Goal: Navigation & Orientation: Find specific page/section

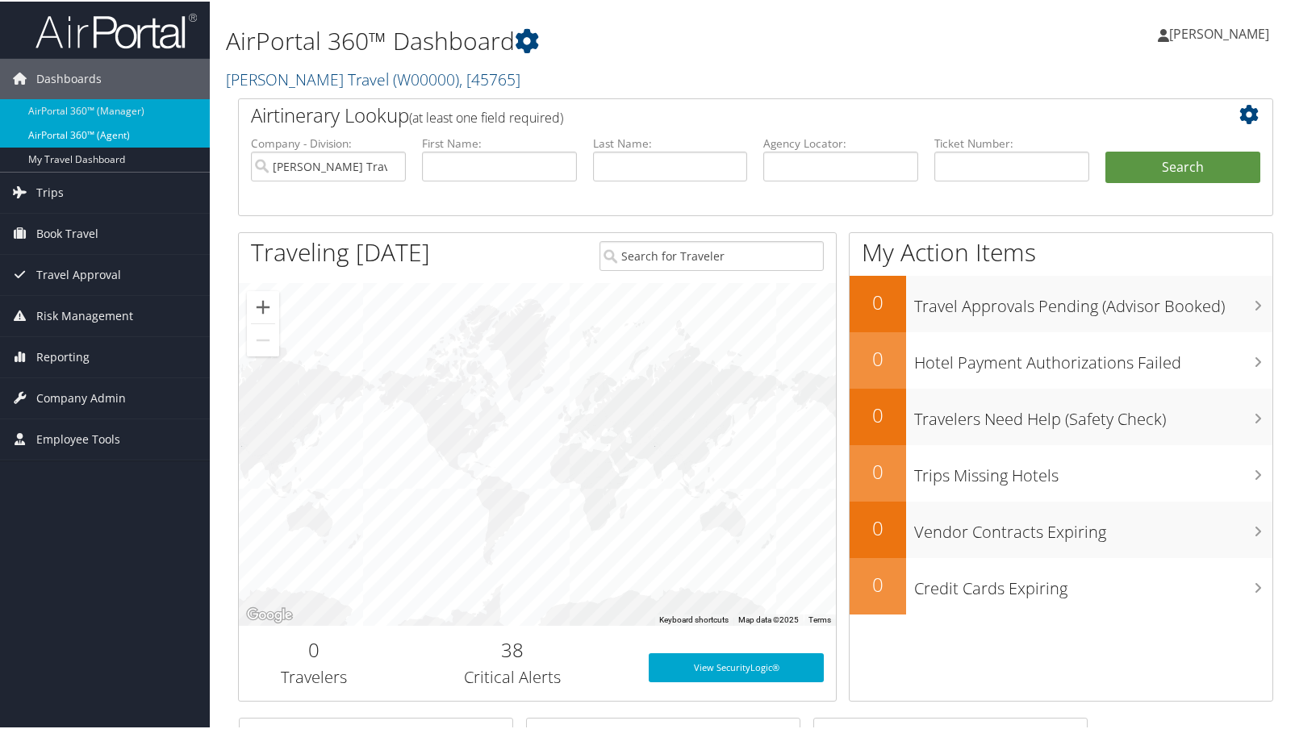
click at [100, 135] on link "AirPortal 360™ (Agent)" at bounding box center [105, 134] width 210 height 24
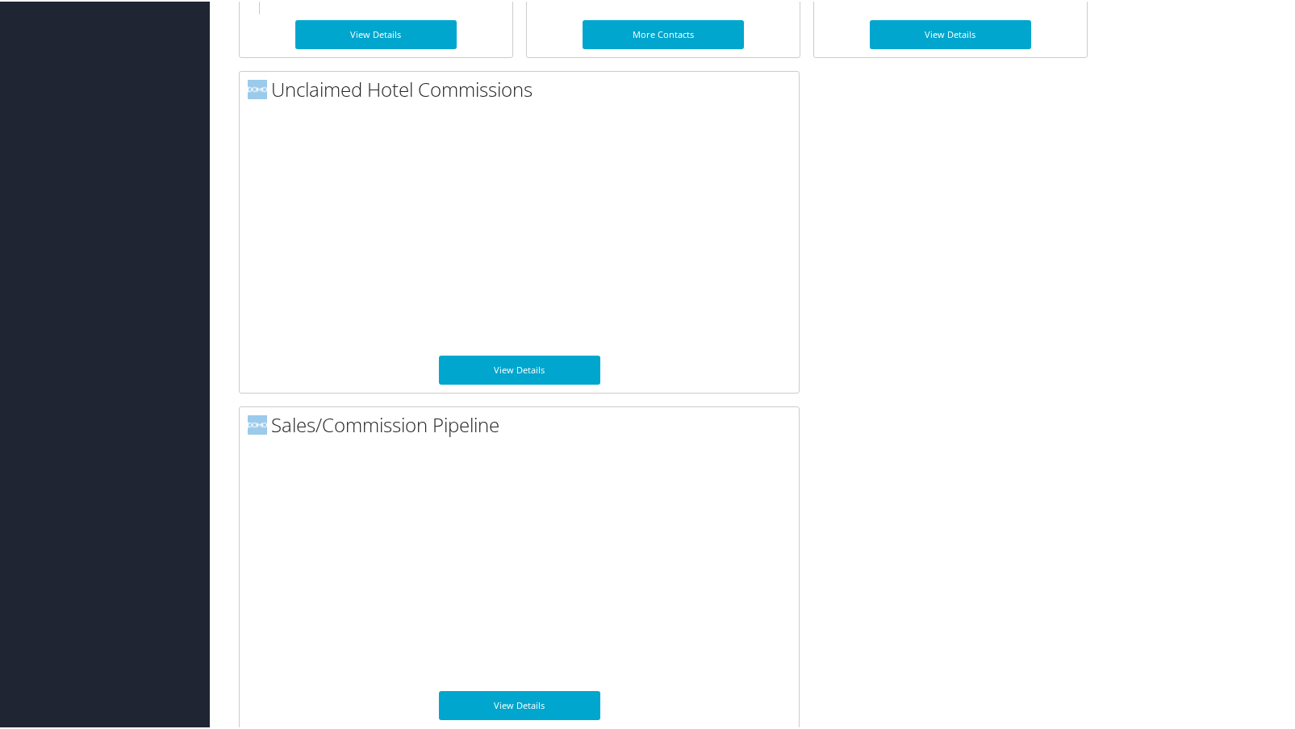
scroll to position [1128, 0]
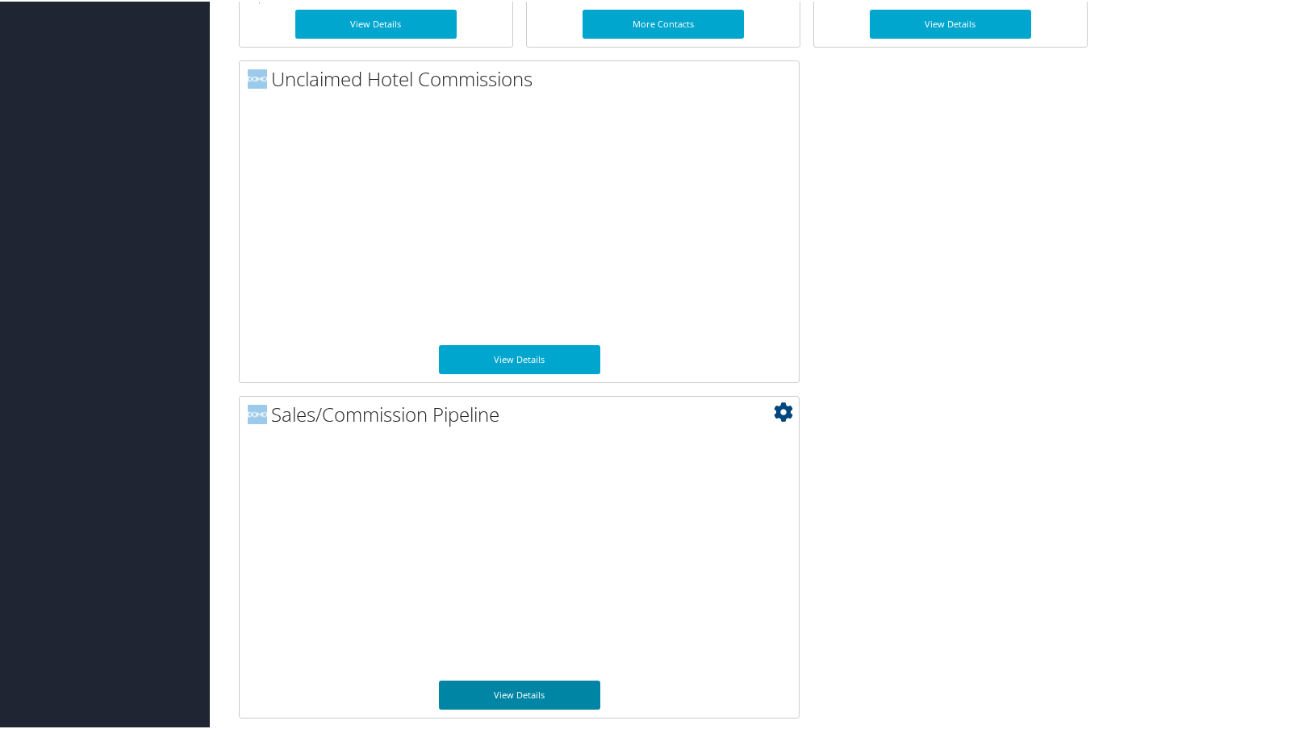
click at [521, 695] on link "View Details" at bounding box center [519, 693] width 161 height 29
